Goal: Task Accomplishment & Management: Manage account settings

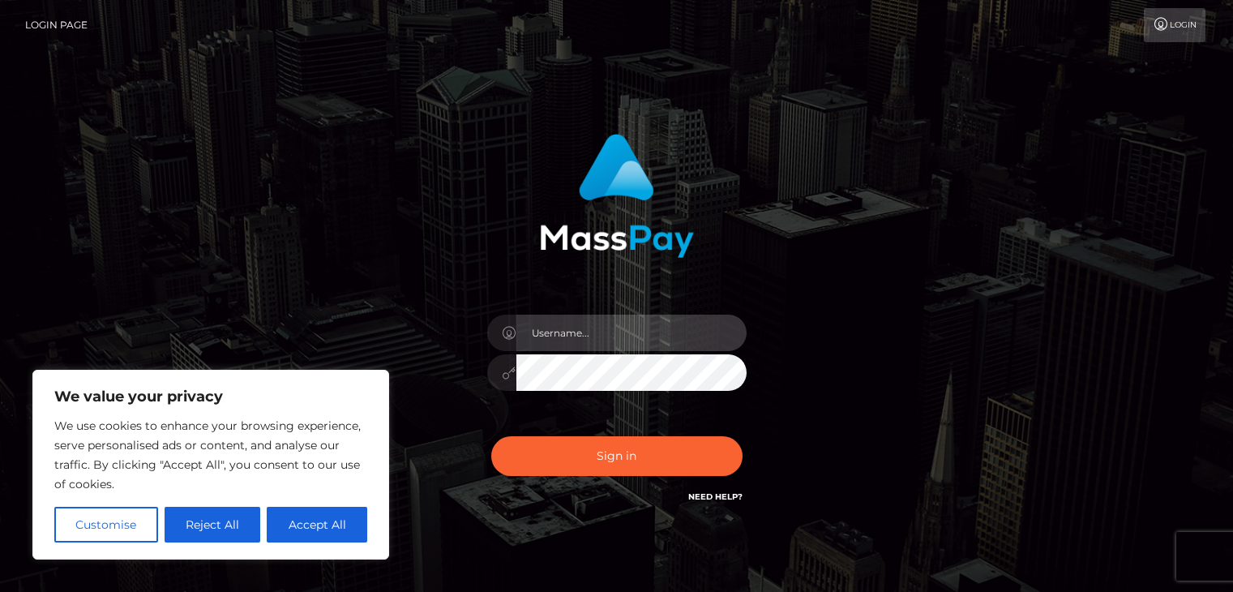
click at [589, 328] on input "text" at bounding box center [631, 332] width 230 height 36
click at [548, 340] on input "text" at bounding box center [631, 332] width 230 height 36
click at [555, 334] on input "text" at bounding box center [631, 332] width 230 height 36
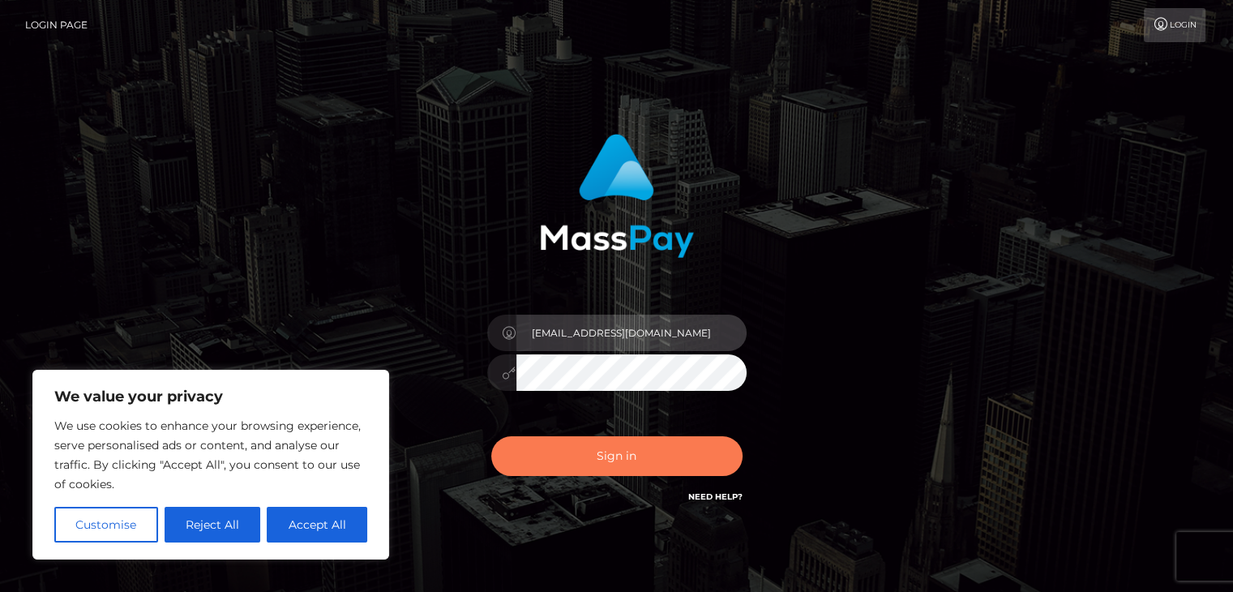
type input "[EMAIL_ADDRESS][DOMAIN_NAME]"
click at [632, 453] on button "Sign in" at bounding box center [616, 456] width 251 height 40
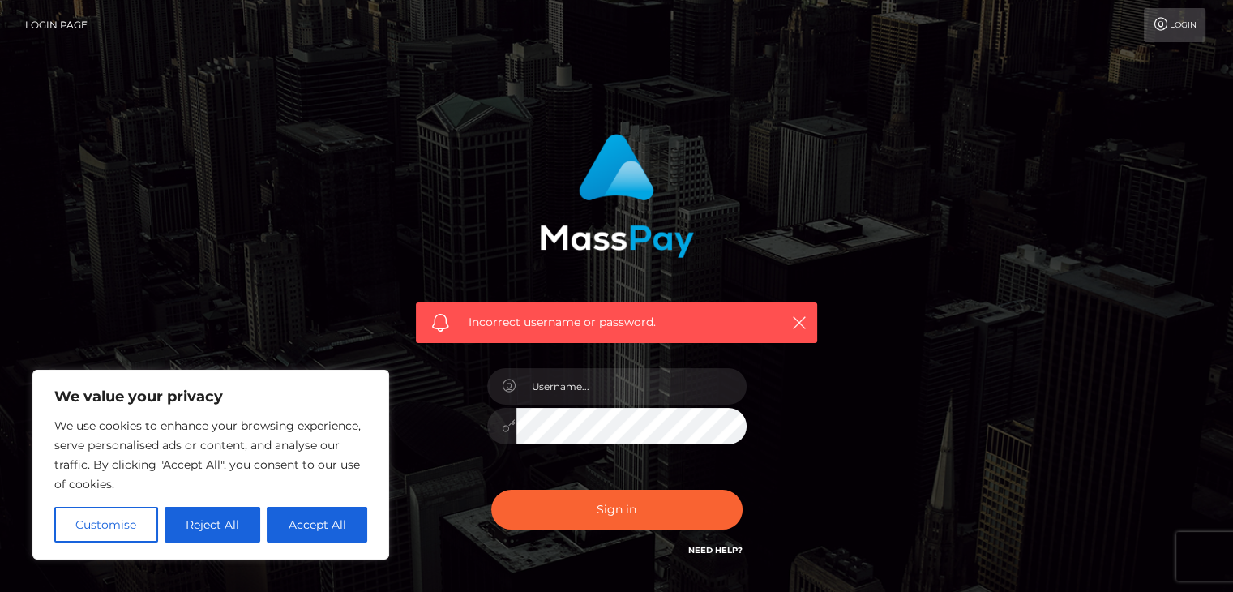
click at [700, 554] on link "Need Help?" at bounding box center [715, 550] width 54 height 11
click at [885, 327] on div "Incorrect username or password." at bounding box center [617, 355] width 924 height 466
click at [210, 205] on div "Incorrect username or password." at bounding box center [617, 355] width 924 height 466
click at [241, 517] on button "Reject All" at bounding box center [213, 524] width 96 height 36
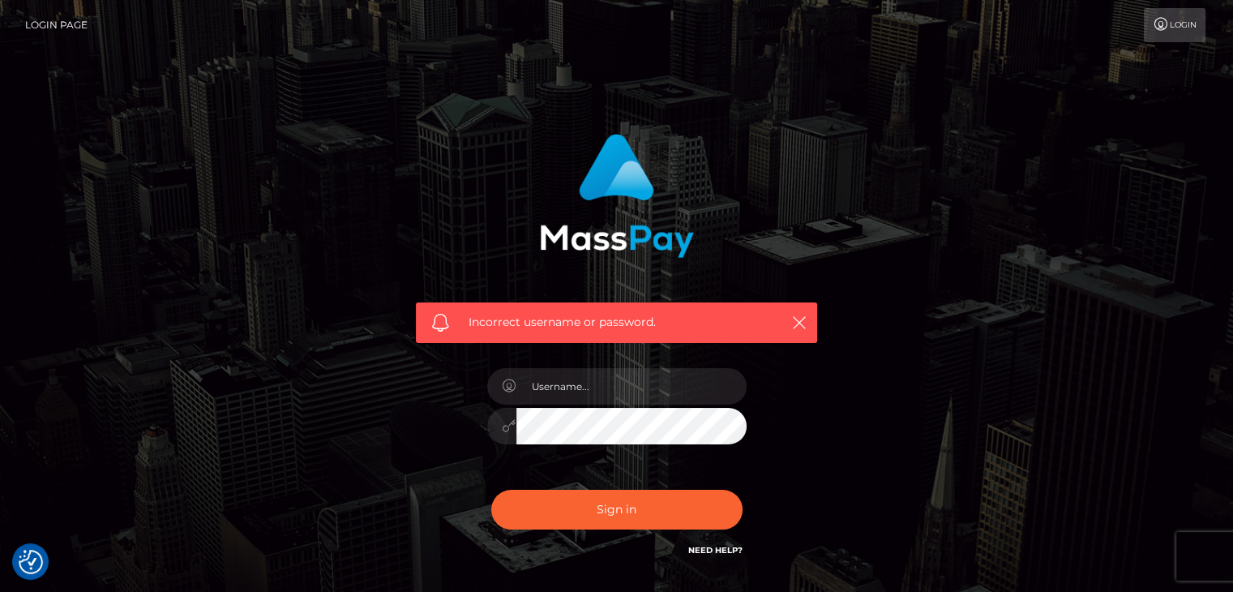
click at [1183, 0] on nav "Login Page Login" at bounding box center [616, 25] width 1233 height 50
click at [1170, 27] on link "Login" at bounding box center [1174, 25] width 62 height 34
